Goal: Information Seeking & Learning: Learn about a topic

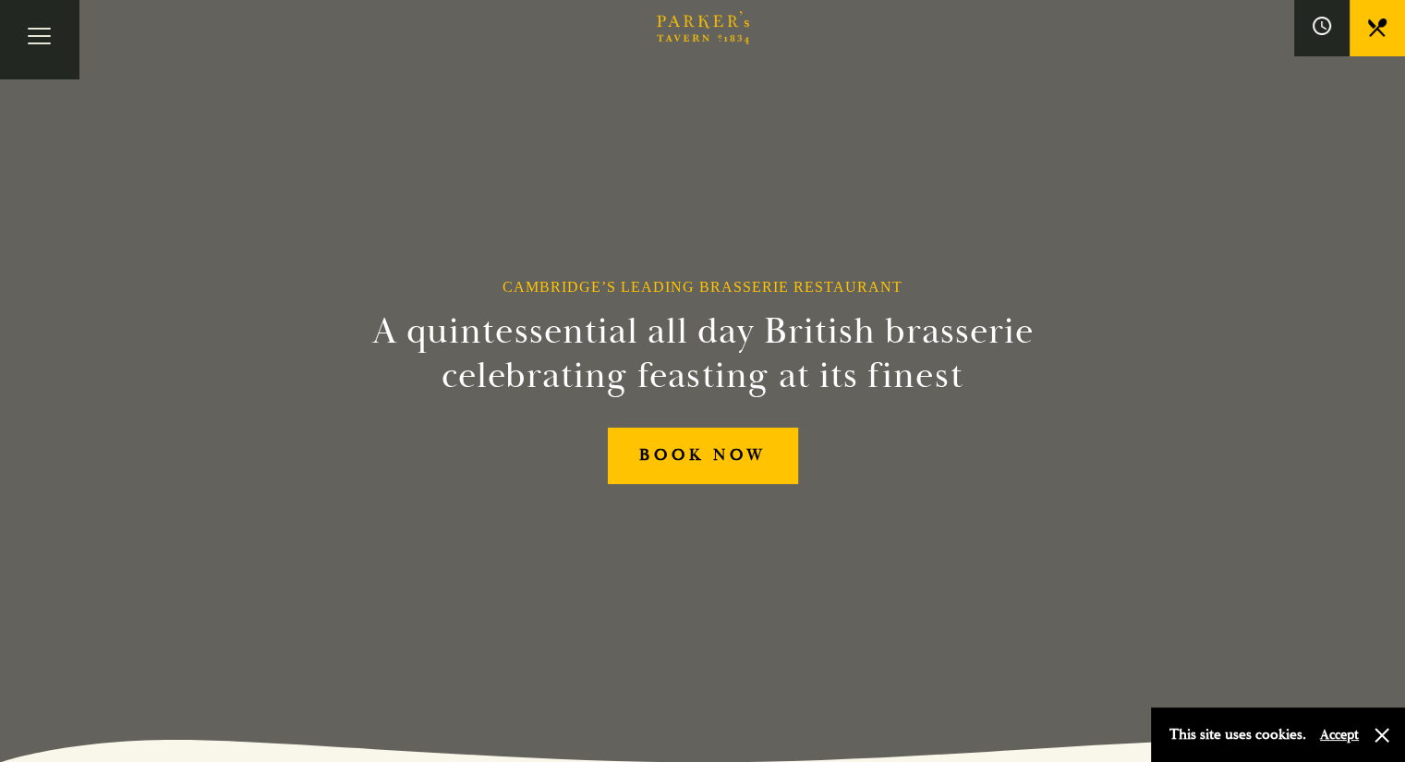
click at [0, 0] on link "Restaurant" at bounding box center [0, 0] width 0 height 0
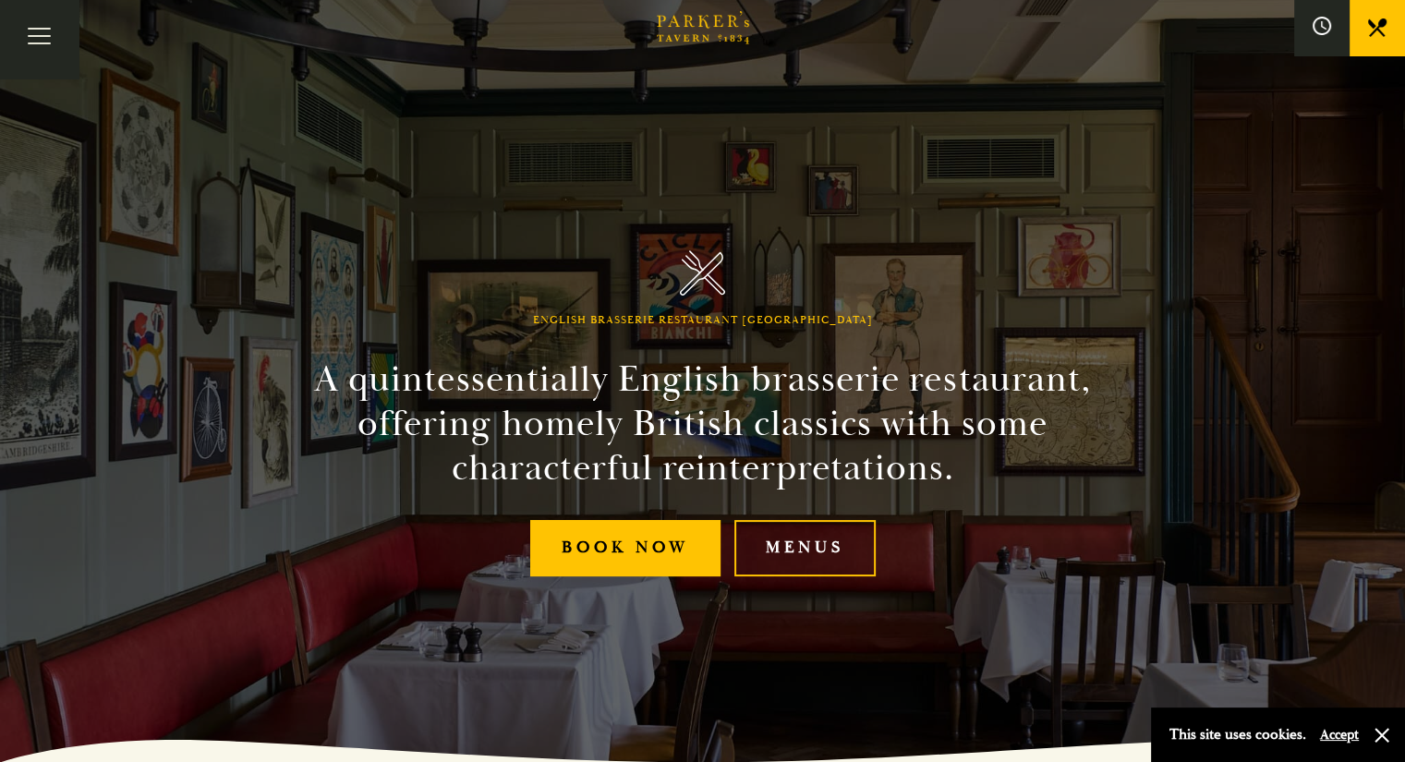
click at [0, 0] on link "Menus" at bounding box center [0, 0] width 0 height 0
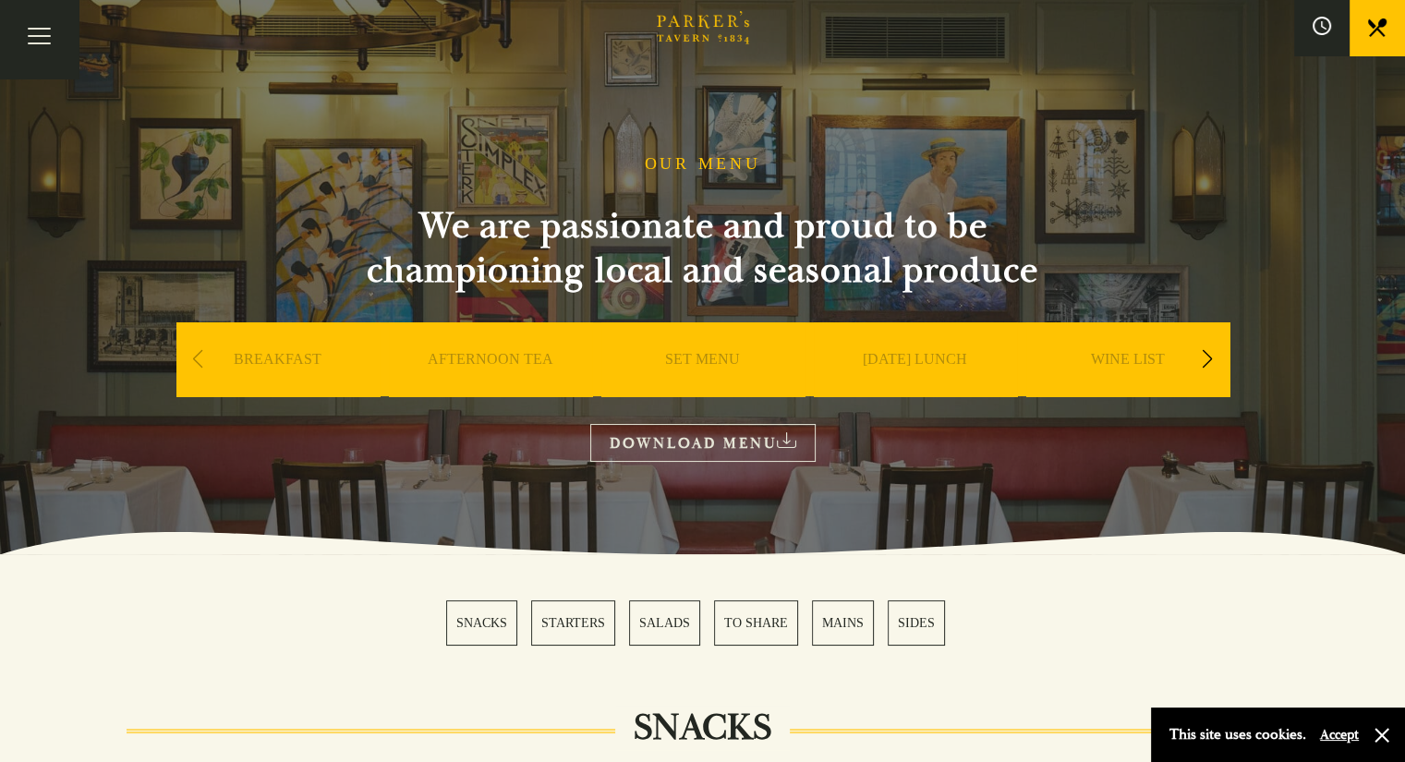
click at [678, 357] on link "SET MENU" at bounding box center [702, 387] width 75 height 74
